Goal: Ask a question

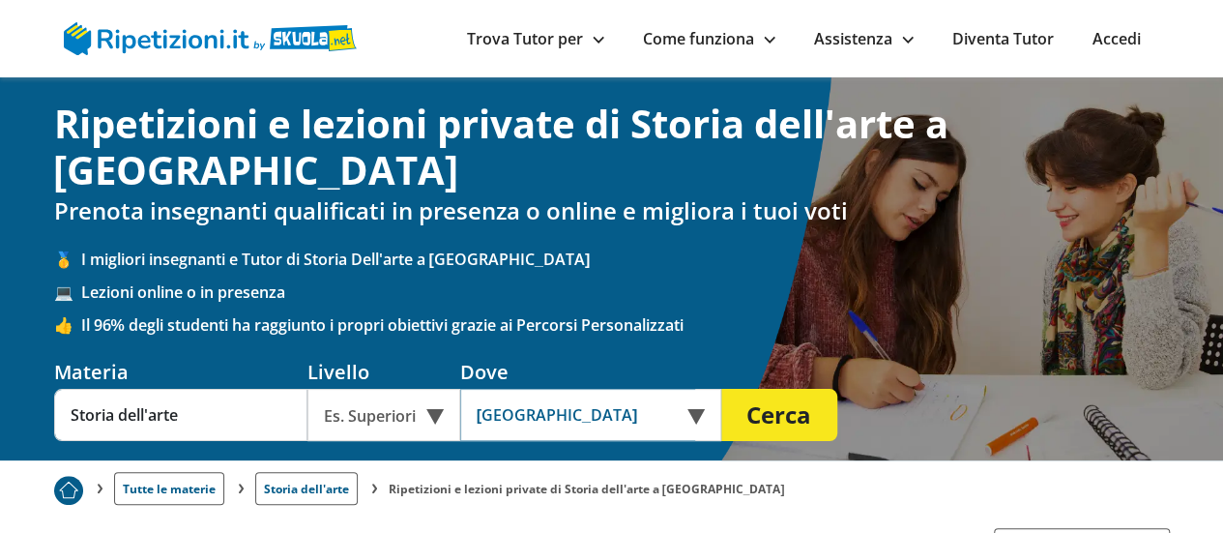
click at [638, 389] on input "[GEOGRAPHIC_DATA]" at bounding box center [577, 415] width 235 height 52
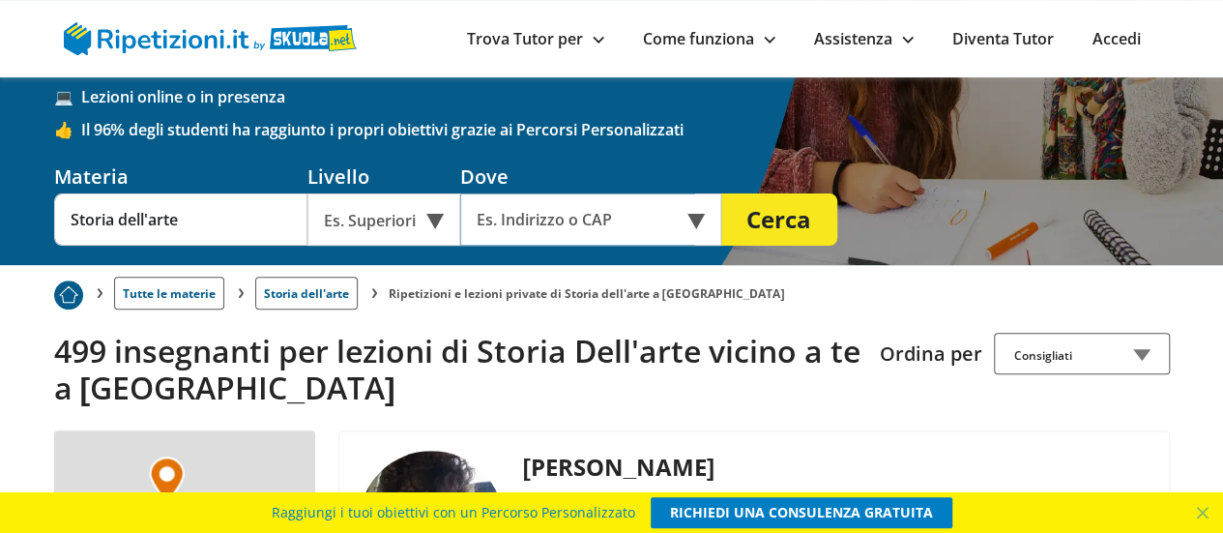
scroll to position [193, 0]
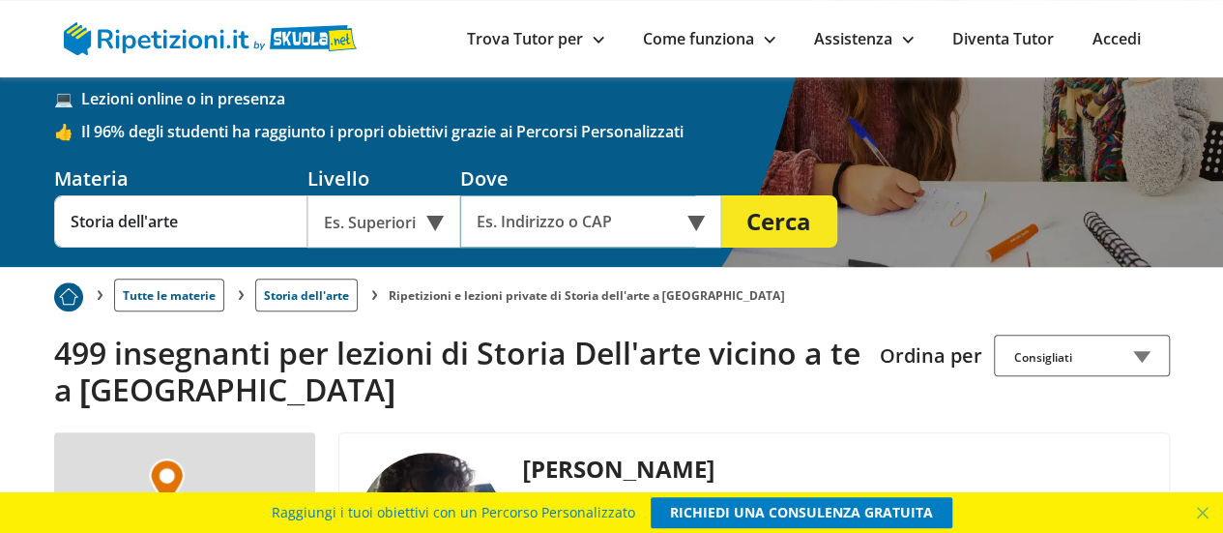
click at [649, 195] on input "text" at bounding box center [577, 221] width 235 height 52
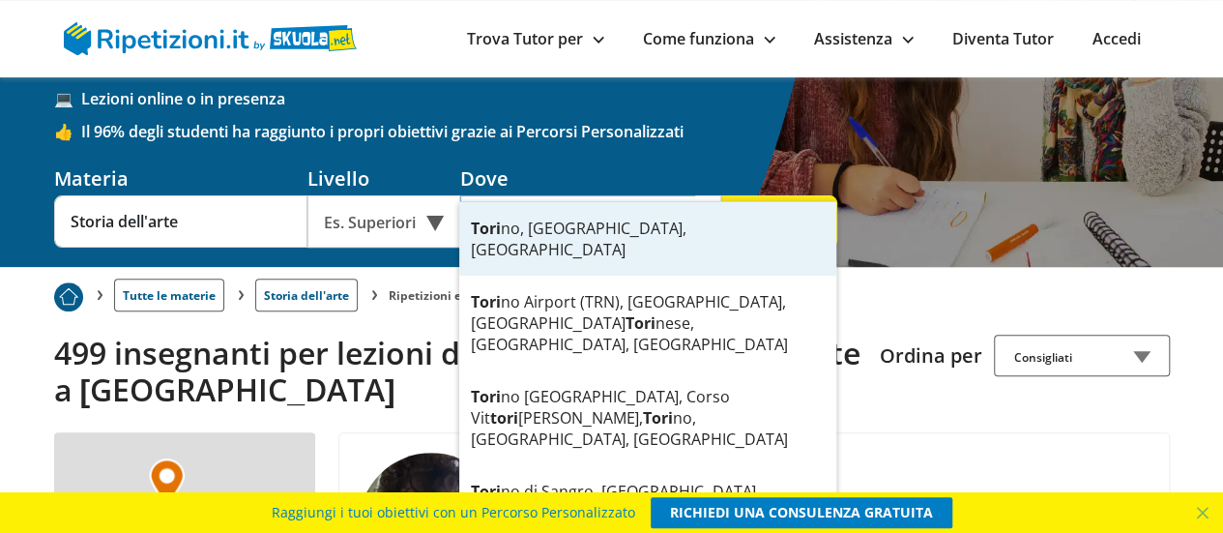
click at [626, 237] on div "Tori no, TO, Italia" at bounding box center [647, 238] width 377 height 73
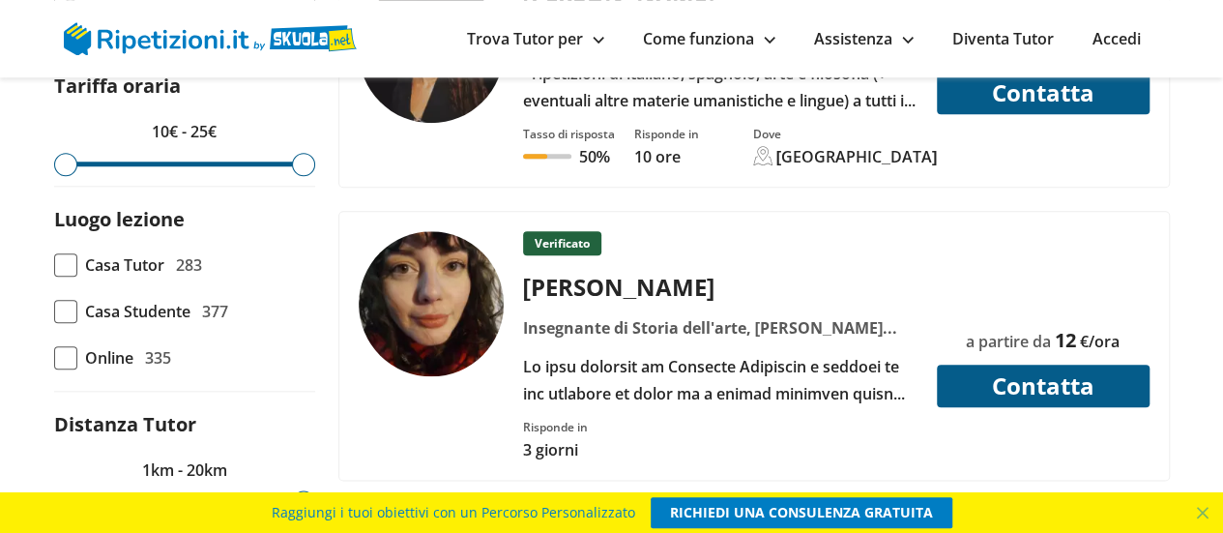
scroll to position [870, 0]
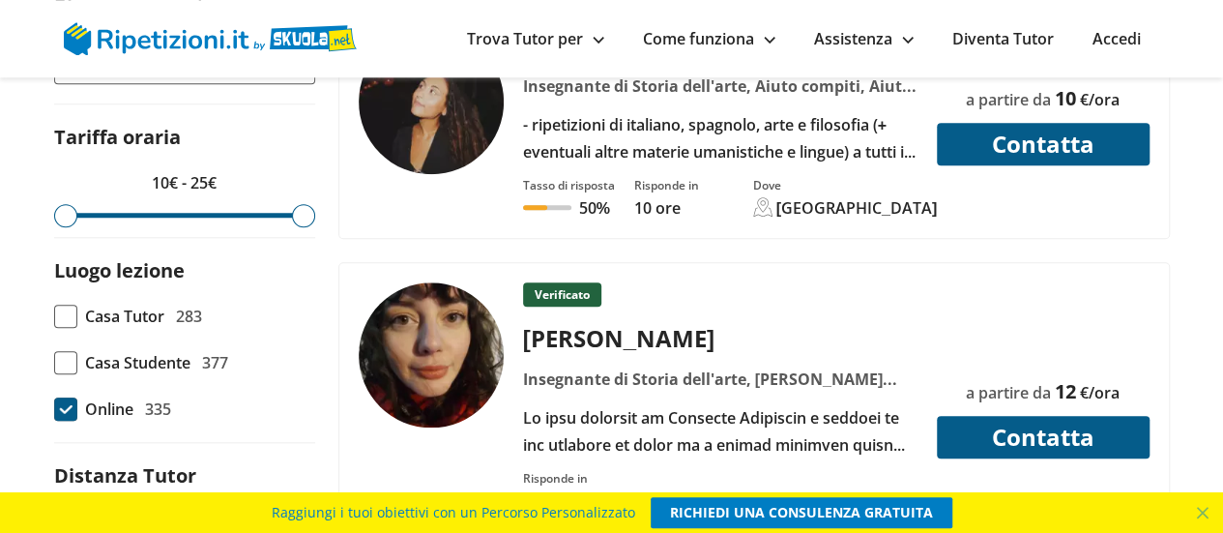
type input "Torino, TO, Italia"
click at [66, 397] on span at bounding box center [65, 408] width 23 height 23
click at [54, 409] on input "Online 335" at bounding box center [54, 409] width 0 height 0
